Goal: Check status: Check status

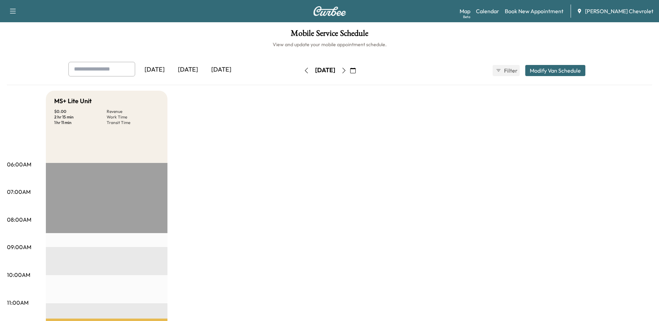
click at [356, 69] on icon "button" at bounding box center [353, 71] width 6 height 6
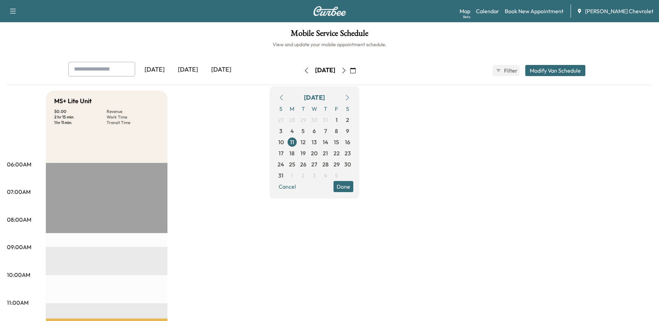
click at [350, 98] on icon "button" at bounding box center [348, 98] width 6 height 6
click at [317, 133] on span "10" at bounding box center [314, 131] width 6 height 8
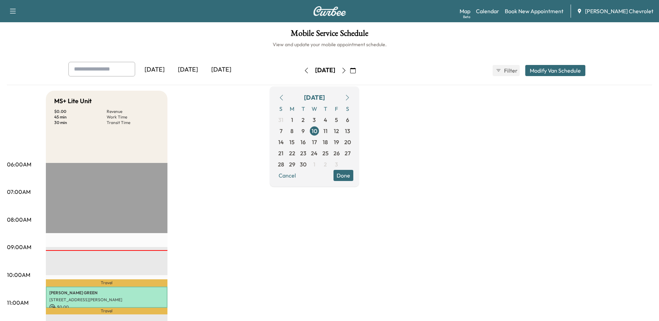
click at [11, 11] on icon "button" at bounding box center [13, 11] width 6 height 5
click at [161, 31] on h1 "Mobile Service Schedule" at bounding box center [329, 35] width 645 height 12
click at [9, 11] on icon "button" at bounding box center [13, 11] width 8 height 8
click at [90, 27] on div "Mobile Service Schedule View and update your mobile appointment schedule. [DATE…" at bounding box center [329, 320] width 659 height 597
click at [631, 11] on span "[PERSON_NAME] Chevrolet" at bounding box center [619, 11] width 68 height 8
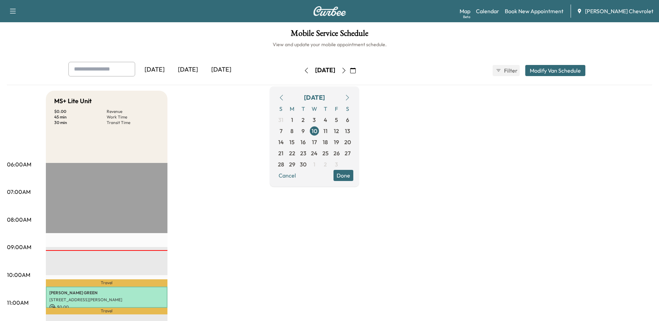
click at [328, 11] on img at bounding box center [329, 11] width 33 height 10
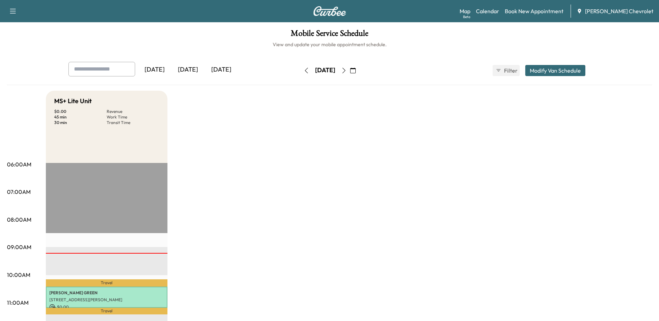
drag, startPoint x: 222, startPoint y: 2, endPoint x: 175, endPoint y: 37, distance: 58.6
click at [175, 37] on h1 "Mobile Service Schedule" at bounding box center [329, 35] width 645 height 12
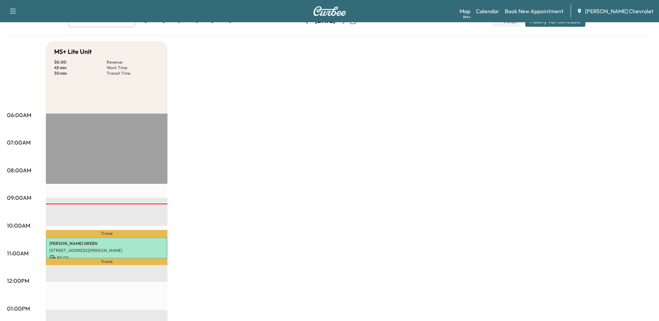
scroll to position [70, 0]
